Goal: Use online tool/utility: Use online tool/utility

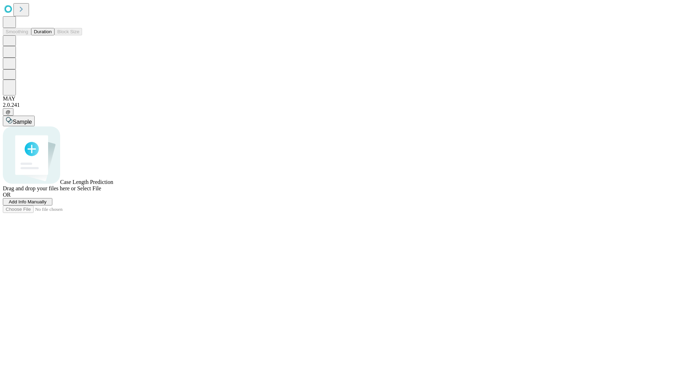
click at [52, 35] on button "Duration" at bounding box center [42, 31] width 23 height 7
click at [32, 119] on span "Sample" at bounding box center [22, 122] width 19 height 6
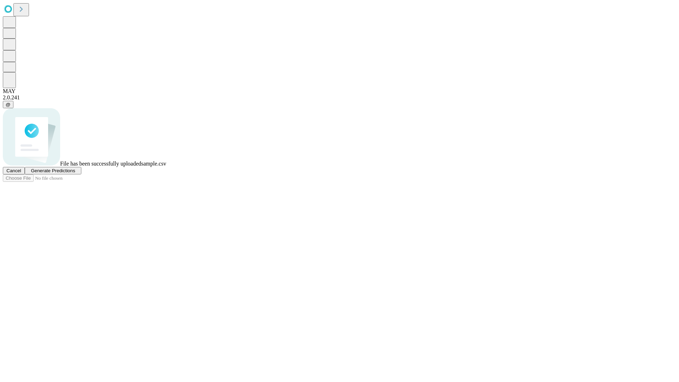
click at [75, 173] on span "Generate Predictions" at bounding box center [53, 170] width 44 height 5
